Goal: Information Seeking & Learning: Learn about a topic

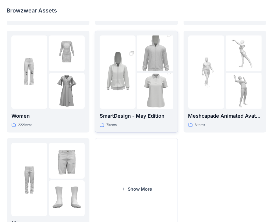
scroll to position [111, 0]
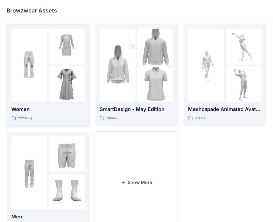
click at [55, 53] on img at bounding box center [67, 47] width 36 height 36
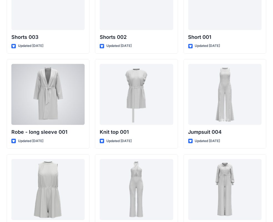
scroll to position [3115, 0]
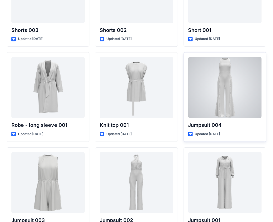
click at [216, 99] on div at bounding box center [224, 87] width 73 height 61
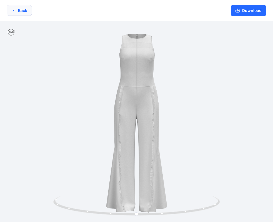
click at [9, 10] on button "Back" at bounding box center [19, 10] width 25 height 11
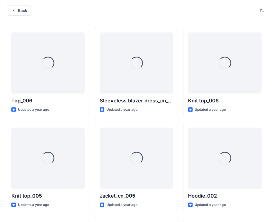
scroll to position [3115, 0]
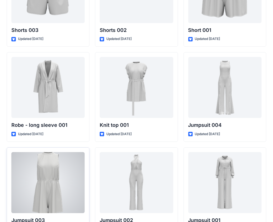
click at [45, 178] on div at bounding box center [47, 182] width 73 height 61
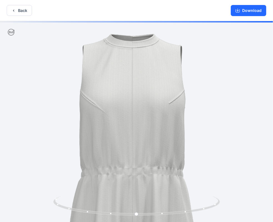
drag, startPoint x: 132, startPoint y: 94, endPoint x: 127, endPoint y: 157, distance: 63.5
click at [127, 157] on img at bounding box center [132, 181] width 320 height 320
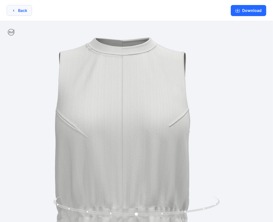
click at [13, 7] on button "Back" at bounding box center [19, 10] width 25 height 11
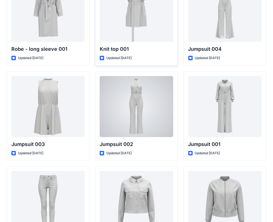
scroll to position [3199, 0]
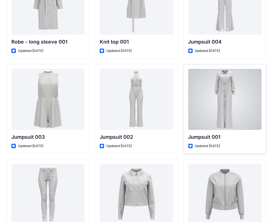
click at [213, 92] on div at bounding box center [224, 99] width 73 height 61
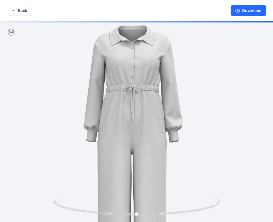
drag, startPoint x: 128, startPoint y: 64, endPoint x: 124, endPoint y: 110, distance: 46.6
click at [124, 112] on img at bounding box center [133, 166] width 320 height 320
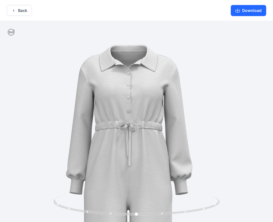
drag, startPoint x: 132, startPoint y: 61, endPoint x: 137, endPoint y: 87, distance: 25.6
click at [137, 87] on img at bounding box center [128, 225] width 409 height 409
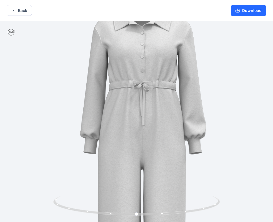
drag, startPoint x: 113, startPoint y: 126, endPoint x: 127, endPoint y: 85, distance: 42.9
click at [127, 85] on img at bounding box center [142, 185] width 409 height 409
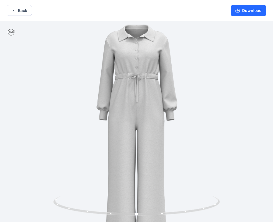
click at [6, 11] on div "Back Download" at bounding box center [136, 10] width 273 height 21
click at [15, 7] on button "Back" at bounding box center [19, 10] width 25 height 11
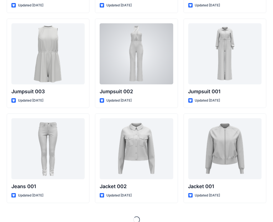
scroll to position [3245, 0]
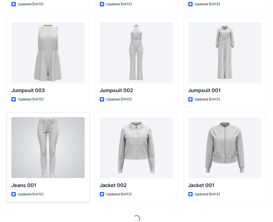
click at [62, 130] on div at bounding box center [47, 147] width 73 height 61
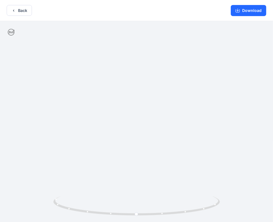
drag, startPoint x: 142, startPoint y: 43, endPoint x: 142, endPoint y: 96, distance: 53.6
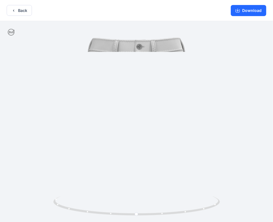
click at [142, 96] on img at bounding box center [136, 190] width 350 height 350
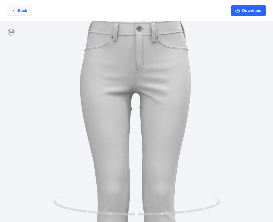
click at [11, 12] on button "Back" at bounding box center [19, 10] width 25 height 11
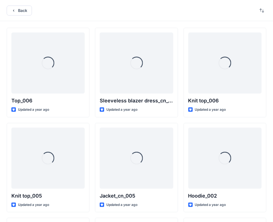
scroll to position [3245, 0]
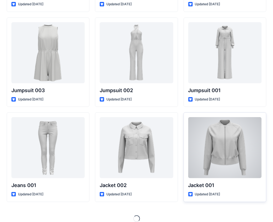
click at [226, 127] on div at bounding box center [224, 147] width 73 height 61
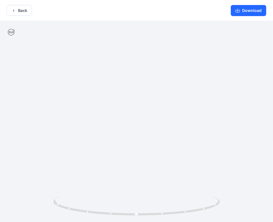
drag, startPoint x: 164, startPoint y: 95, endPoint x: 158, endPoint y: 121, distance: 27.0
click at [158, 14] on img at bounding box center [136, 14] width 261 height 0
drag, startPoint x: 144, startPoint y: 99, endPoint x: 144, endPoint y: 91, distance: 8.1
click at [144, 91] on div at bounding box center [136, 122] width 273 height 202
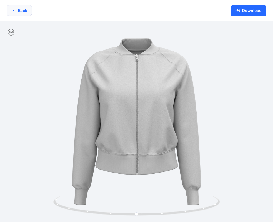
click at [21, 11] on button "Back" at bounding box center [19, 10] width 25 height 11
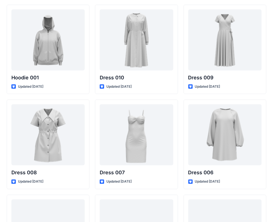
scroll to position [3495, 0]
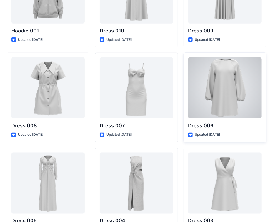
click at [217, 77] on div at bounding box center [224, 87] width 73 height 61
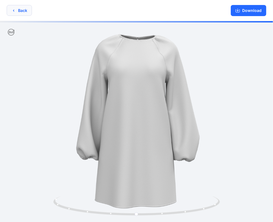
click at [28, 13] on button "Back" at bounding box center [19, 10] width 25 height 11
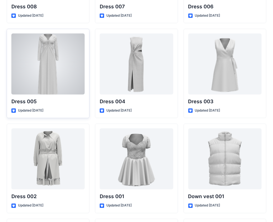
scroll to position [3625, 0]
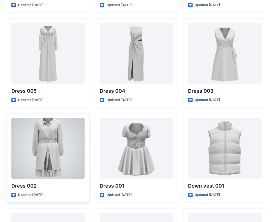
click at [49, 131] on div at bounding box center [47, 148] width 73 height 61
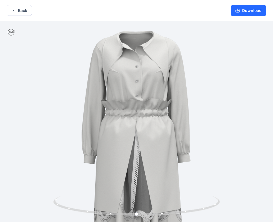
drag, startPoint x: 154, startPoint y: 74, endPoint x: 151, endPoint y: 115, distance: 41.5
click at [151, 115] on img at bounding box center [137, 137] width 232 height 232
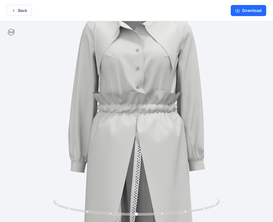
drag, startPoint x: 126, startPoint y: 71, endPoint x: 127, endPoint y: 31, distance: 40.6
click at [127, 31] on img at bounding box center [137, 138] width 291 height 291
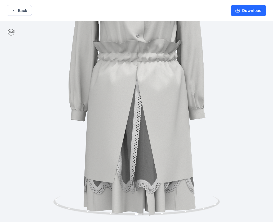
drag, startPoint x: 134, startPoint y: 88, endPoint x: 134, endPoint y: 49, distance: 38.6
click at [134, 49] on img at bounding box center [137, 87] width 291 height 291
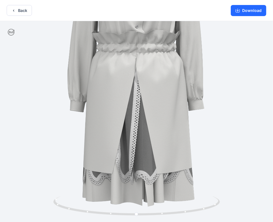
drag, startPoint x: 136, startPoint y: 70, endPoint x: 136, endPoint y: 52, distance: 18.3
click at [136, 52] on img at bounding box center [136, 78] width 291 height 291
click at [24, 12] on button "Back" at bounding box center [19, 10] width 25 height 11
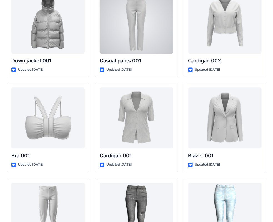
scroll to position [3847, 0]
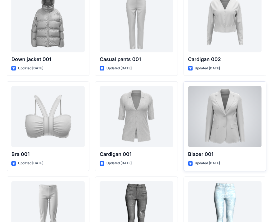
click at [242, 94] on div at bounding box center [224, 116] width 73 height 61
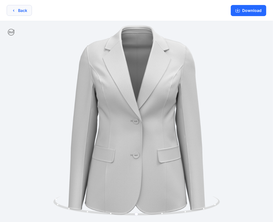
click at [10, 11] on button "Back" at bounding box center [19, 10] width 25 height 11
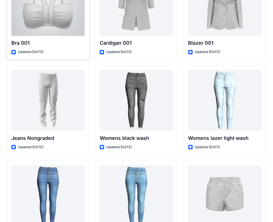
scroll to position [3986, 0]
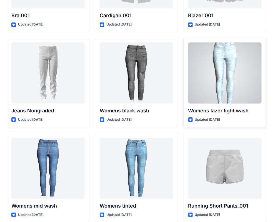
click at [230, 48] on div at bounding box center [224, 72] width 73 height 61
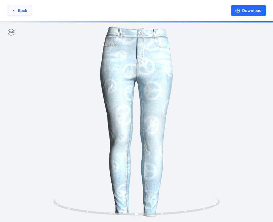
click at [14, 10] on icon "button" at bounding box center [13, 10] width 4 height 4
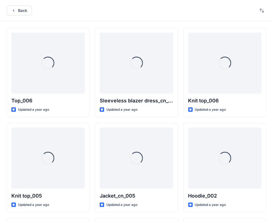
scroll to position [3986, 0]
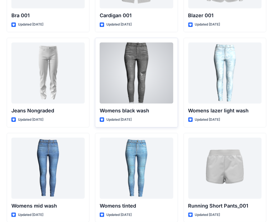
click at [142, 66] on div at bounding box center [136, 72] width 73 height 61
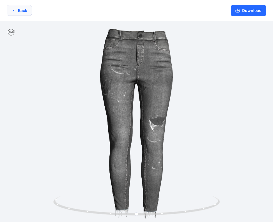
click at [18, 8] on button "Back" at bounding box center [19, 10] width 25 height 11
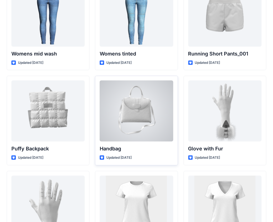
scroll to position [4144, 0]
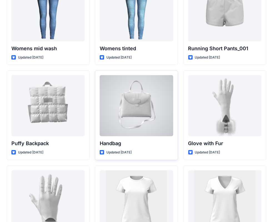
click at [134, 88] on div at bounding box center [136, 105] width 73 height 61
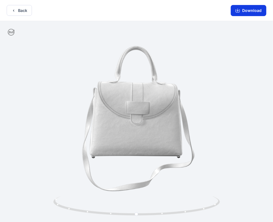
click at [248, 14] on button "Download" at bounding box center [249, 10] width 36 height 11
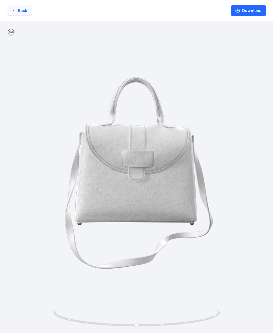
click at [13, 10] on icon "button" at bounding box center [13, 10] width 1 height 2
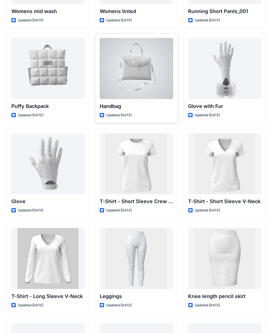
scroll to position [4171, 0]
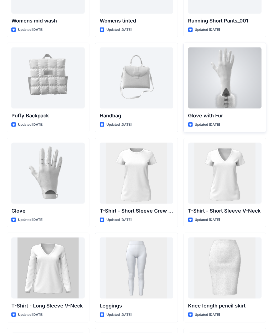
click at [226, 47] on div at bounding box center [224, 77] width 73 height 61
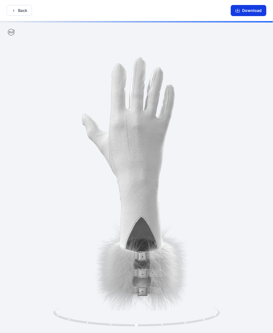
click at [238, 14] on button "Download" at bounding box center [249, 10] width 36 height 11
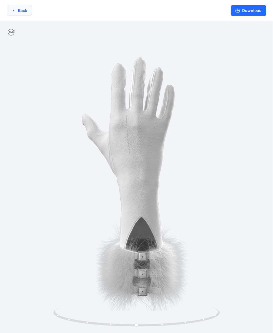
click at [22, 12] on button "Back" at bounding box center [19, 10] width 25 height 11
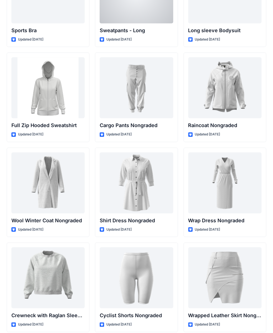
scroll to position [4737, 0]
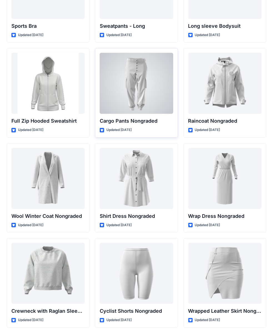
click at [127, 70] on div at bounding box center [136, 83] width 73 height 61
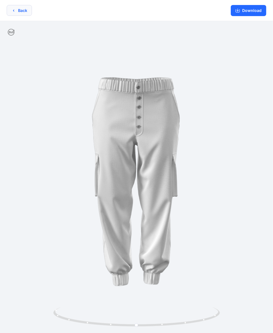
click at [26, 8] on button "Back" at bounding box center [19, 10] width 25 height 11
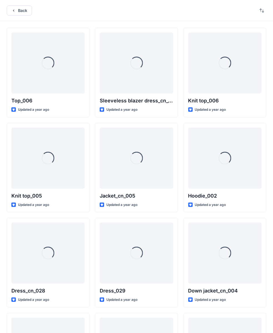
scroll to position [4737, 0]
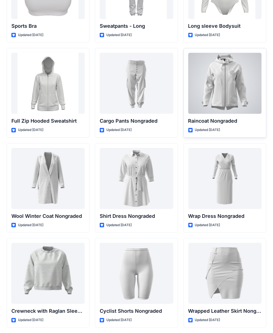
click at [225, 66] on div at bounding box center [224, 83] width 73 height 61
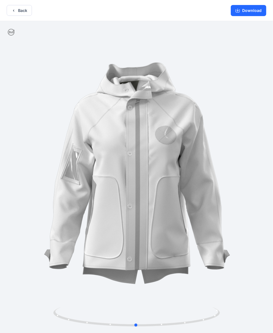
drag, startPoint x: 131, startPoint y: 104, endPoint x: 130, endPoint y: 58, distance: 45.3
click at [130, 54] on div at bounding box center [136, 177] width 273 height 313
drag, startPoint x: 140, startPoint y: 95, endPoint x: 145, endPoint y: 46, distance: 49.1
click at [145, 46] on div at bounding box center [136, 177] width 273 height 313
click at [248, 9] on button "Download" at bounding box center [249, 10] width 36 height 11
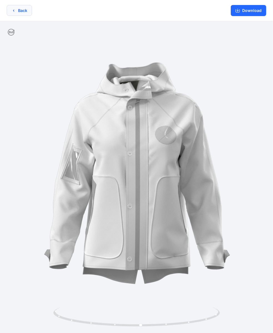
click at [17, 12] on button "Back" at bounding box center [19, 10] width 25 height 11
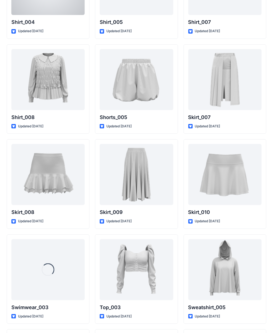
scroll to position [1754, 0]
